Goal: Information Seeking & Learning: Learn about a topic

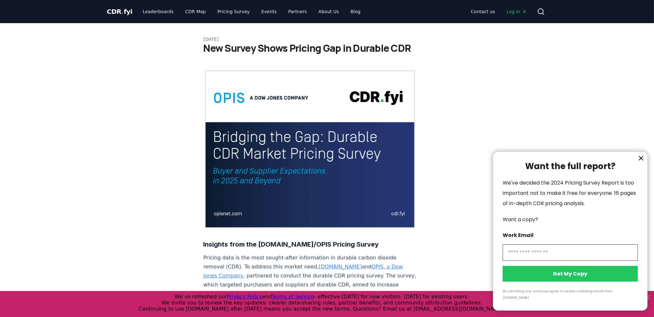
scroll to position [218, 0]
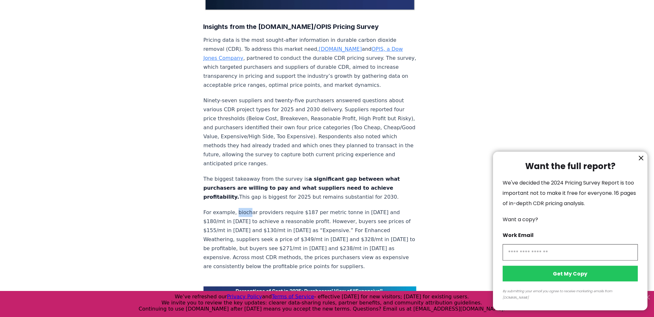
click at [643, 162] on icon "information" at bounding box center [641, 158] width 8 height 8
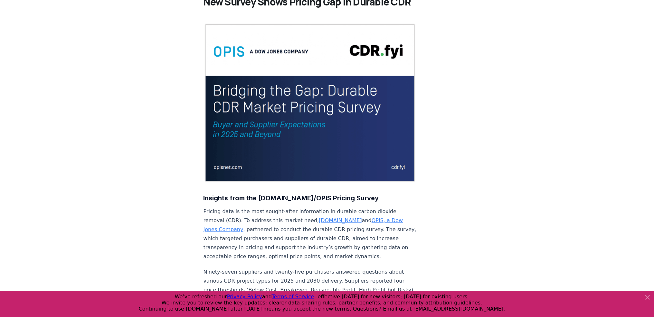
scroll to position [0, 0]
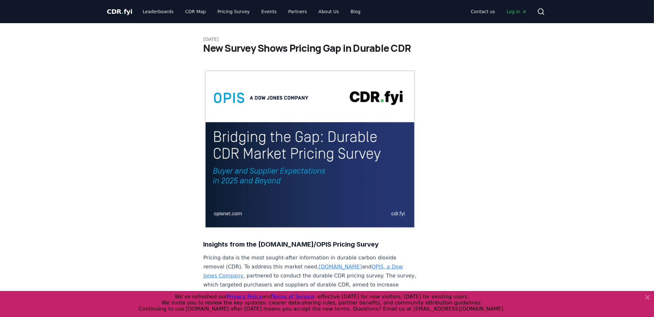
click at [286, 159] on img at bounding box center [309, 150] width 213 height 160
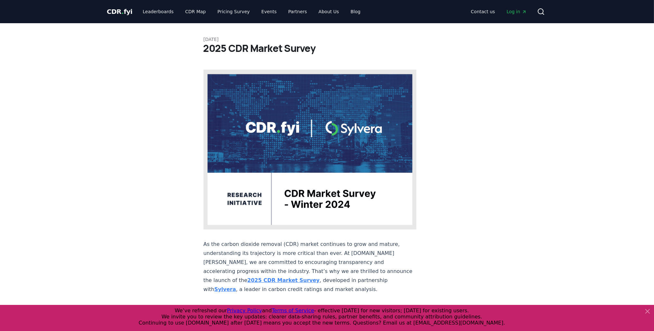
click at [319, 277] on strong "2025 CDR Market Survey" at bounding box center [283, 280] width 72 height 6
click at [229, 14] on link "Pricing Survey" at bounding box center [233, 12] width 42 height 12
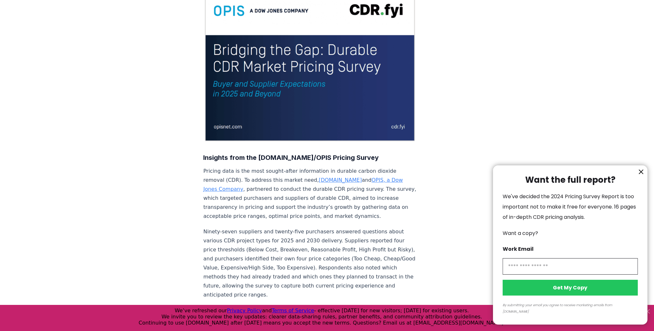
scroll to position [90, 0]
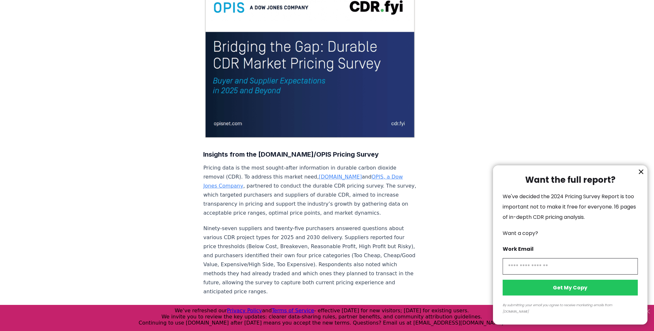
click at [317, 156] on div at bounding box center [327, 165] width 654 height 331
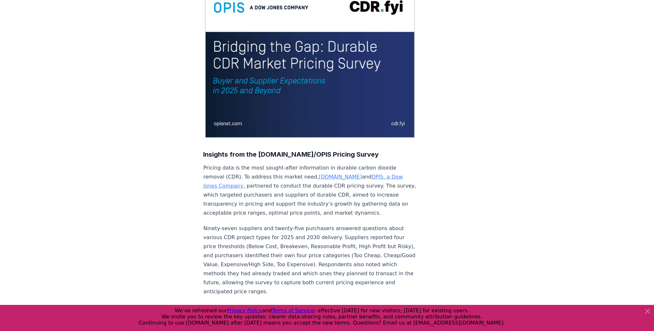
click at [319, 173] on link "[DOMAIN_NAME]" at bounding box center [340, 176] width 43 height 6
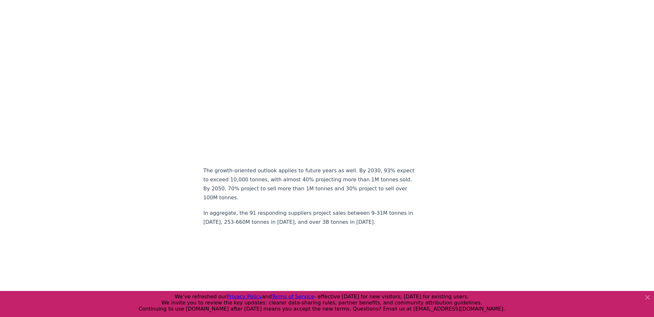
scroll to position [4612, 0]
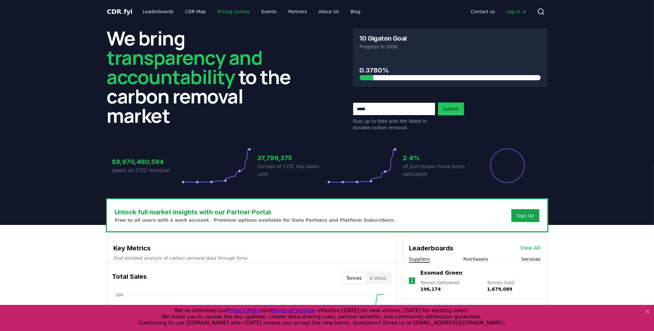
click at [212, 11] on link "Pricing Survey" at bounding box center [233, 12] width 42 height 12
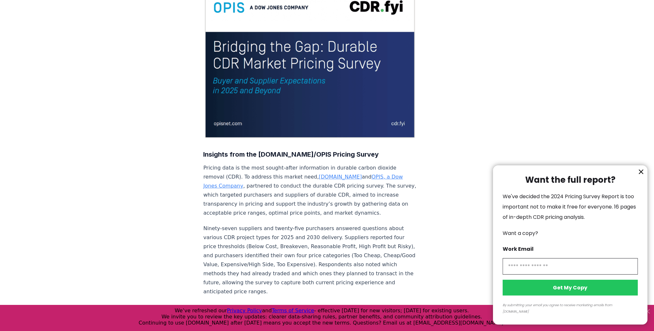
scroll to position [136, 0]
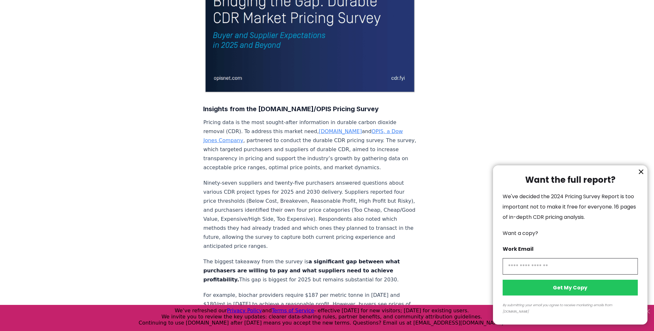
click at [644, 175] on icon "information" at bounding box center [641, 172] width 8 height 8
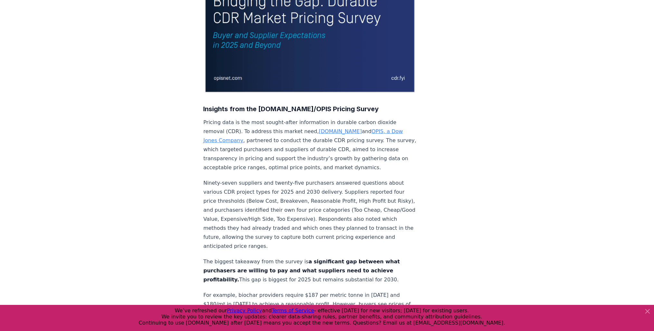
click at [647, 311] on icon at bounding box center [647, 311] width 4 height 4
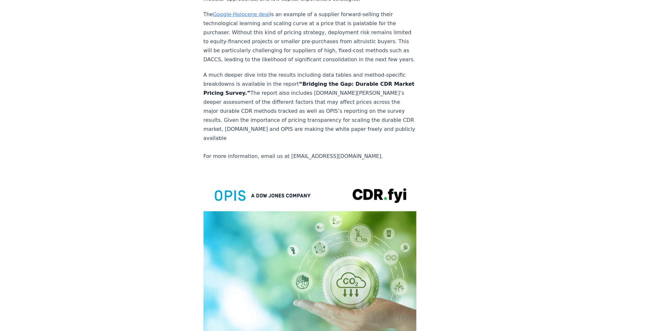
scroll to position [0, 0]
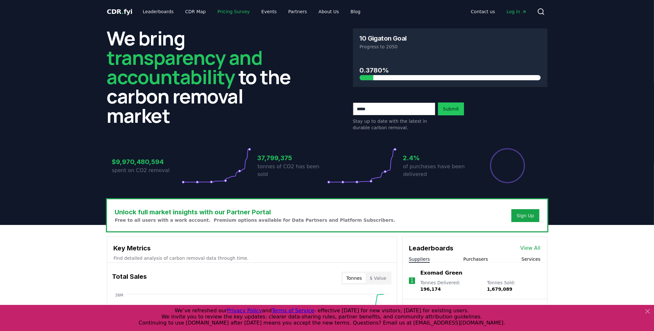
click at [229, 14] on link "Pricing Survey" at bounding box center [233, 12] width 42 height 12
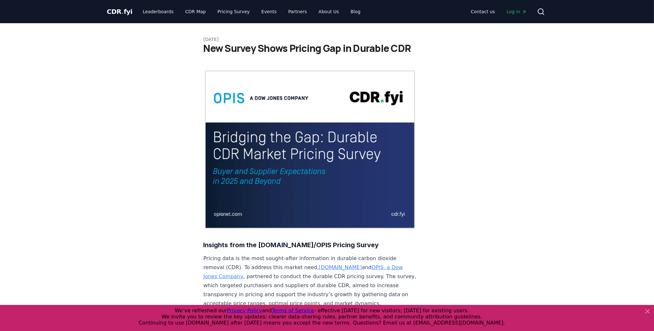
click at [124, 9] on span "CDR . fyi" at bounding box center [120, 12] width 26 height 8
